Goal: Task Accomplishment & Management: Manage account settings

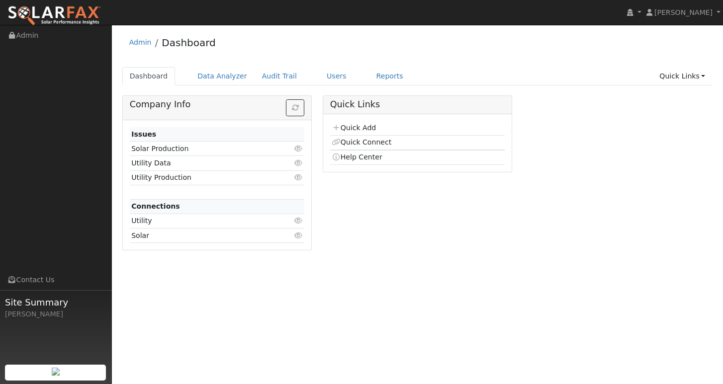
click at [320, 79] on link "Users" at bounding box center [336, 76] width 35 height 18
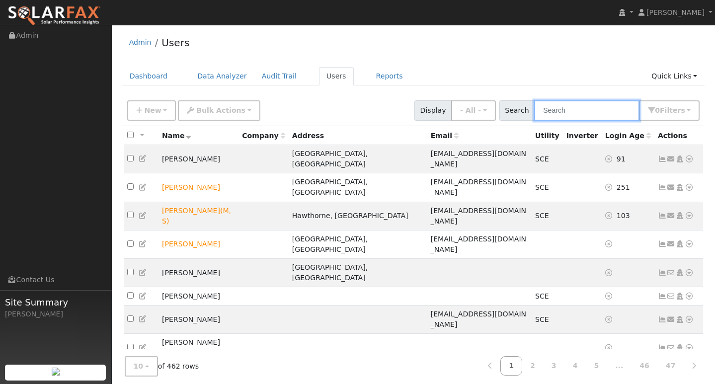
click at [573, 107] on input "text" at bounding box center [586, 110] width 105 height 20
paste input "[EMAIL_ADDRESS][DOMAIN_NAME]"
type input "[EMAIL_ADDRESS][DOMAIN_NAME]"
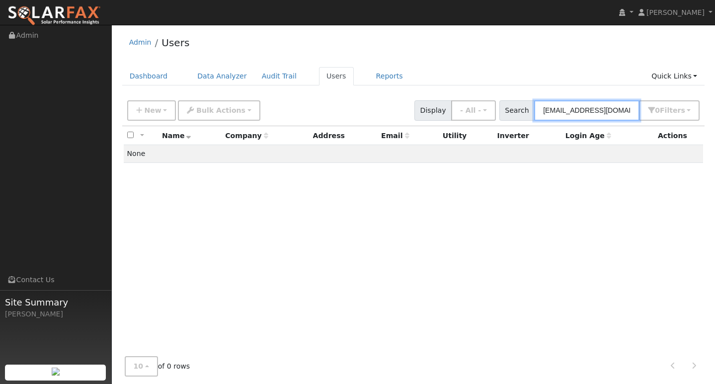
click at [597, 110] on input "[EMAIL_ADDRESS][DOMAIN_NAME]" at bounding box center [586, 110] width 105 height 20
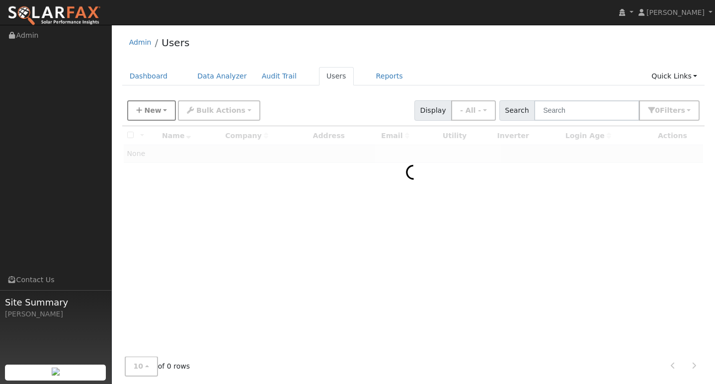
click at [161, 117] on button "New" at bounding box center [151, 110] width 49 height 20
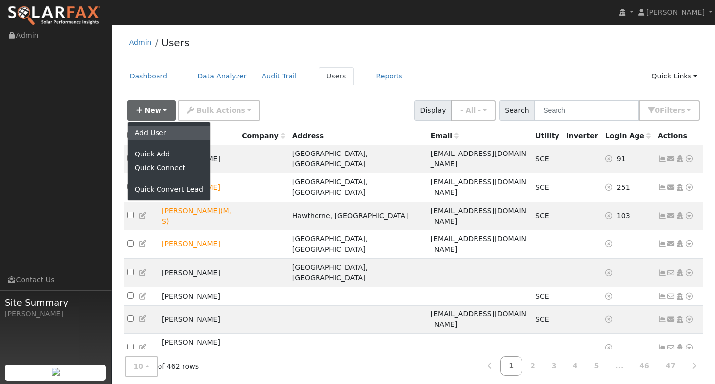
click at [160, 132] on link "Add User" at bounding box center [169, 133] width 82 height 14
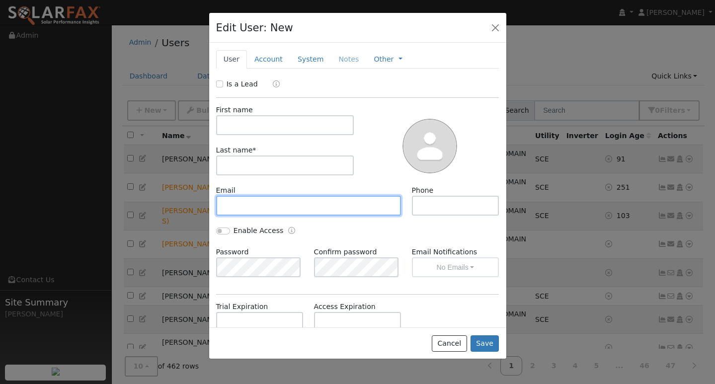
paste input "[EMAIL_ADDRESS][DOMAIN_NAME]"
type input "[EMAIL_ADDRESS][DOMAIN_NAME]"
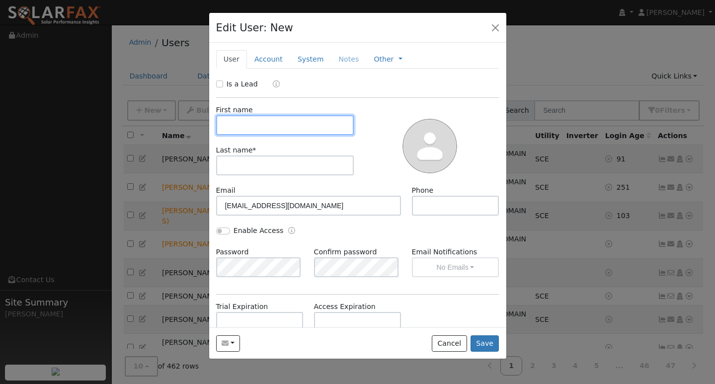
click at [286, 124] on input "text" at bounding box center [285, 125] width 138 height 20
type input "m"
type input "MARIO"
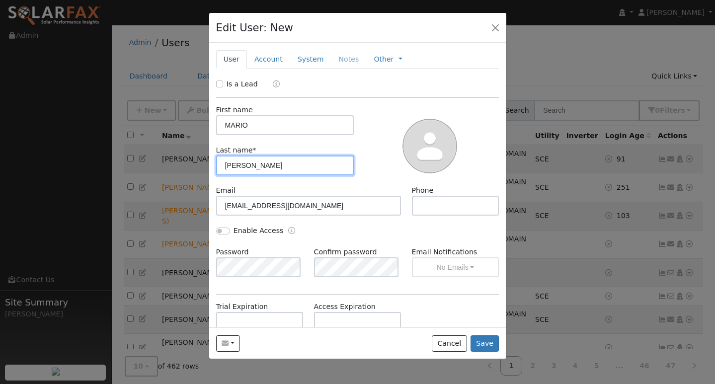
type input "[PERSON_NAME]"
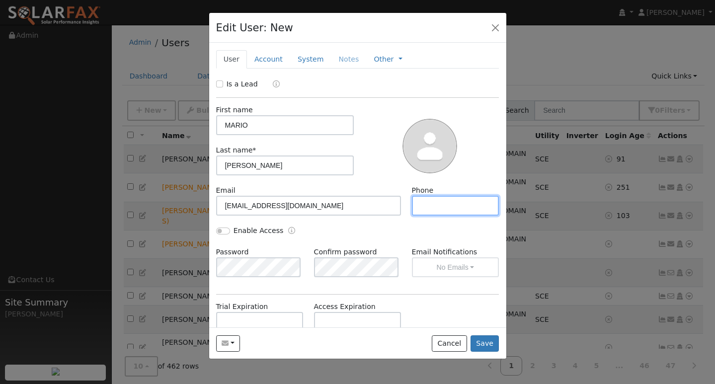
click at [427, 207] on input "text" at bounding box center [455, 206] width 87 height 20
paste input "[PHONE_NUMBER]"
type input "[PHONE_NUMBER]"
click at [484, 343] on button "Save" at bounding box center [485, 343] width 29 height 17
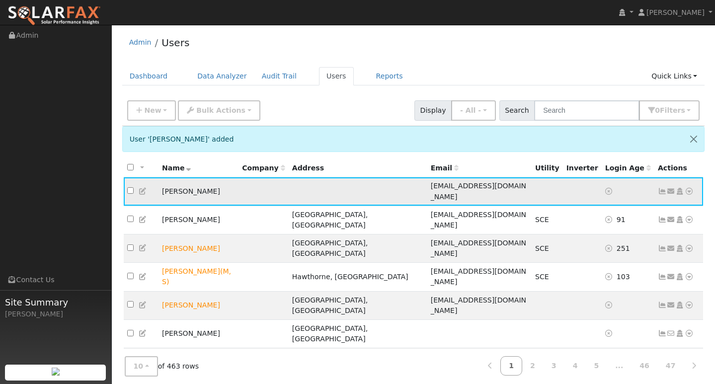
click at [662, 188] on icon at bounding box center [662, 191] width 9 height 7
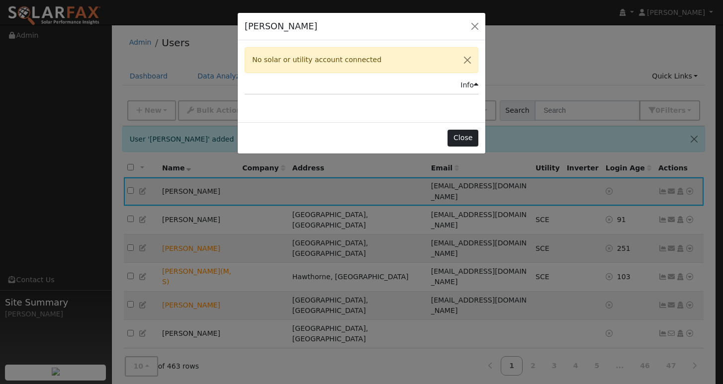
click at [466, 135] on button "Close" at bounding box center [462, 138] width 30 height 17
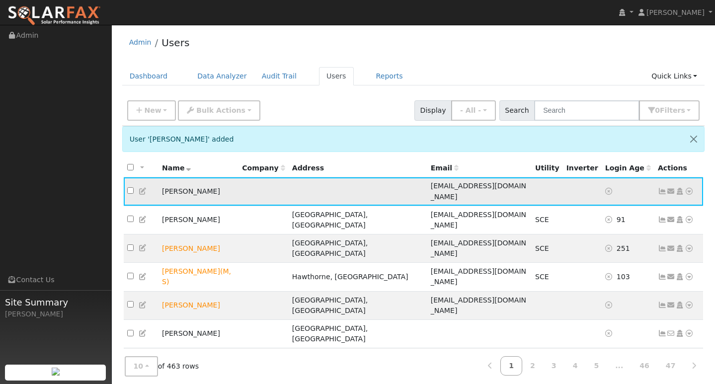
click at [692, 188] on icon at bounding box center [689, 191] width 9 height 7
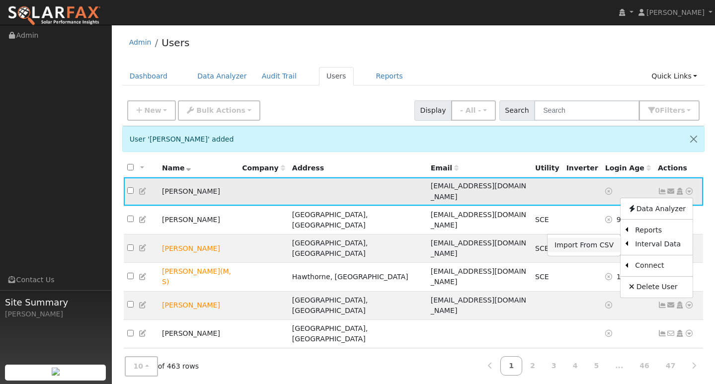
click at [586, 244] on link "Import From CSV" at bounding box center [584, 245] width 73 height 14
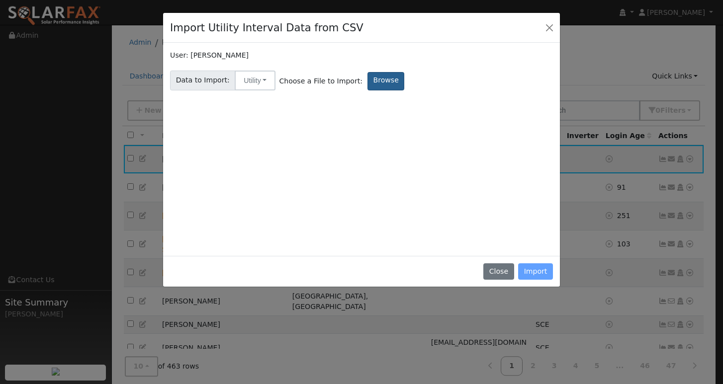
click at [379, 86] on label "Browse" at bounding box center [385, 81] width 37 height 18
click at [0, 0] on input "Browse" at bounding box center [0, 0] width 0 height 0
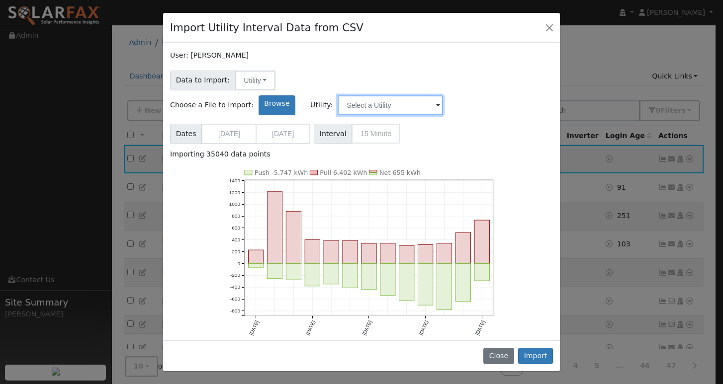
click at [443, 95] on input "text" at bounding box center [389, 105] width 105 height 20
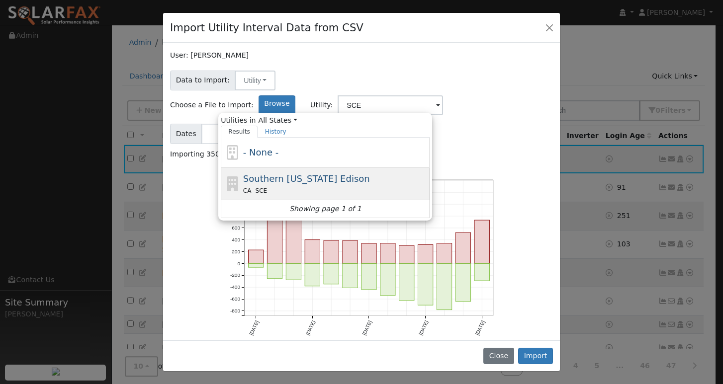
click at [370, 173] on span "Southern [US_STATE] Edison" at bounding box center [306, 178] width 127 height 10
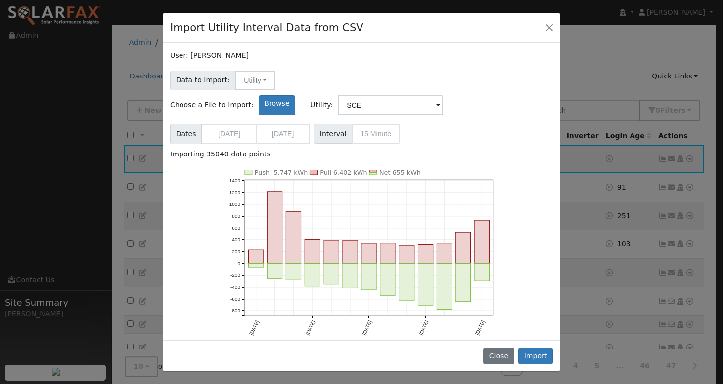
type input "Southern [US_STATE] Edison"
click at [545, 359] on button "Import" at bounding box center [535, 356] width 35 height 17
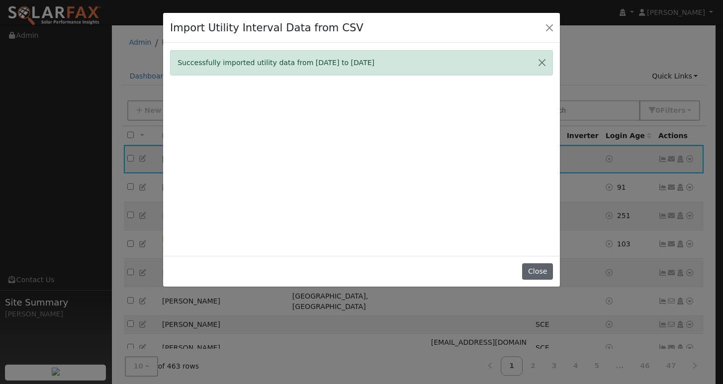
click at [539, 277] on button "Close" at bounding box center [537, 271] width 30 height 17
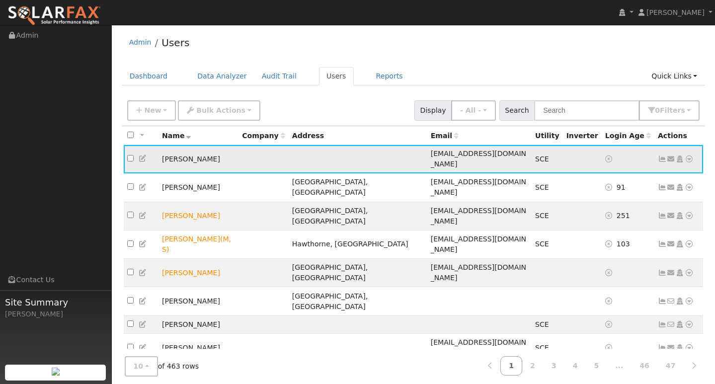
click at [662, 156] on icon at bounding box center [662, 159] width 9 height 7
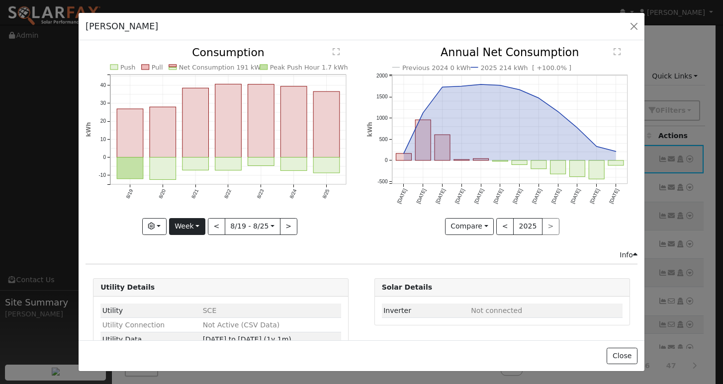
click at [191, 222] on button "Week" at bounding box center [187, 226] width 36 height 17
click at [184, 285] on link "Year" at bounding box center [203, 289] width 69 height 14
type input "[DATE]"
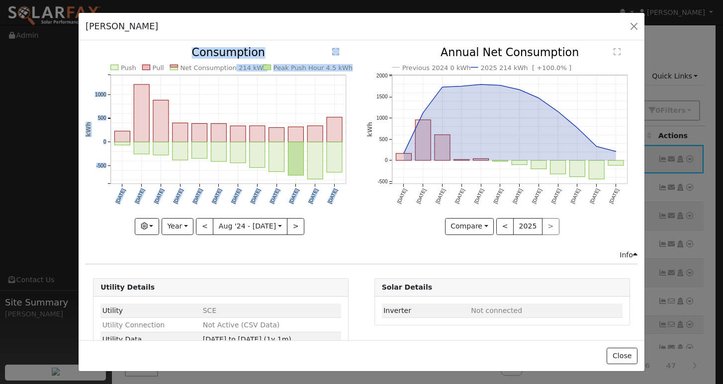
drag, startPoint x: 228, startPoint y: 69, endPoint x: 254, endPoint y: 71, distance: 25.9
click at [254, 71] on icon "Push Pull Net Consumption 214 kWh Peak Push Hour 4.5 kWh [DATE] Sep '[DATE] Nov…" at bounding box center [220, 137] width 270 height 181
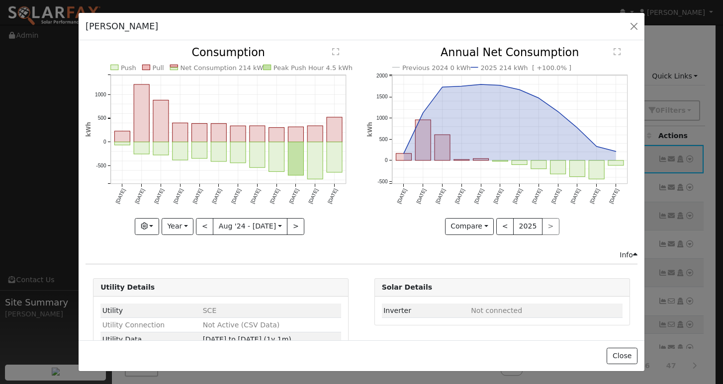
click at [257, 67] on icon "Push Pull Net Consumption 214 kWh Peak Push Hour 4.5 kWh [DATE] Sep '[DATE] Nov…" at bounding box center [220, 137] width 270 height 181
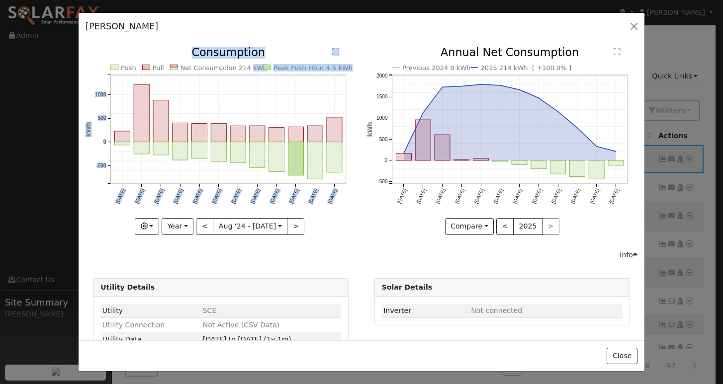
drag, startPoint x: 255, startPoint y: 67, endPoint x: 241, endPoint y: 69, distance: 15.0
click at [241, 69] on icon "Push Pull Net Consumption 214 kWh Peak Push Hour 4.5 kWh [DATE] Sep '[DATE] Nov…" at bounding box center [220, 137] width 270 height 181
click at [268, 56] on icon "Push Pull Net Consumption 214 kWh Peak Push Hour 4.5 kWh [DATE] Sep '[DATE] Nov…" at bounding box center [220, 137] width 270 height 181
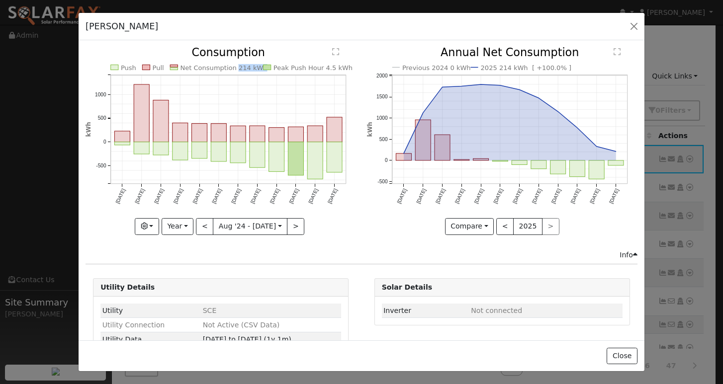
copy text "214 kWh"
drag, startPoint x: 252, startPoint y: 69, endPoint x: 231, endPoint y: 70, distance: 21.9
click at [231, 70] on text "Net Consumption 214 kWh" at bounding box center [223, 67] width 87 height 7
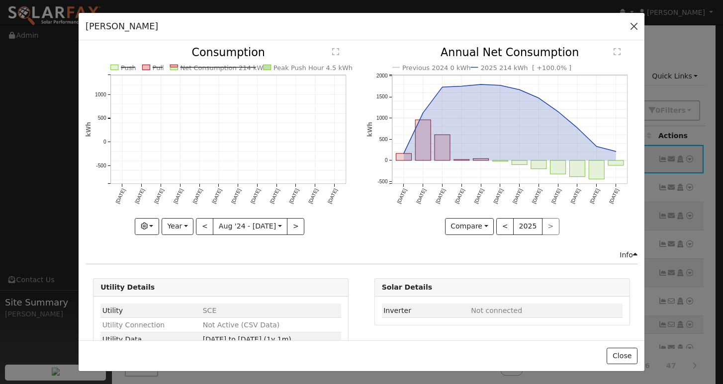
click at [634, 25] on button "button" at bounding box center [634, 26] width 14 height 14
